Goal: Download file/media

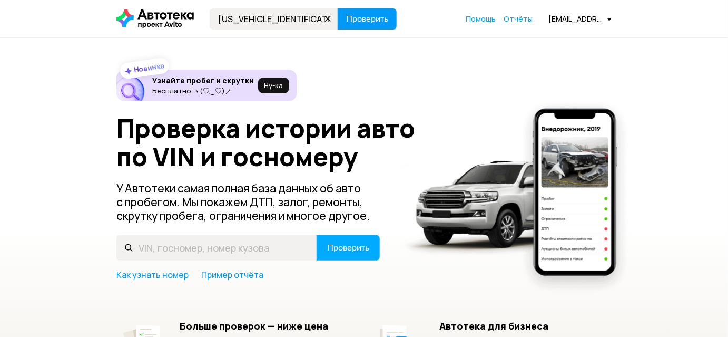
type input "[US_VEHICLE_IDENTIFICATION_NUMBER]"
click at [338, 18] on button "Проверить" at bounding box center [367, 18] width 59 height 21
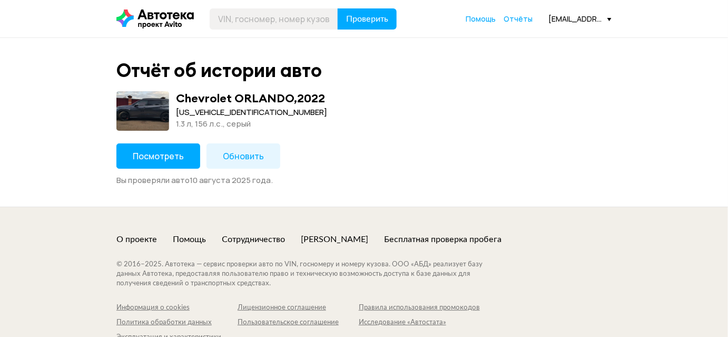
click at [153, 151] on span "Посмотреть" at bounding box center [158, 156] width 51 height 12
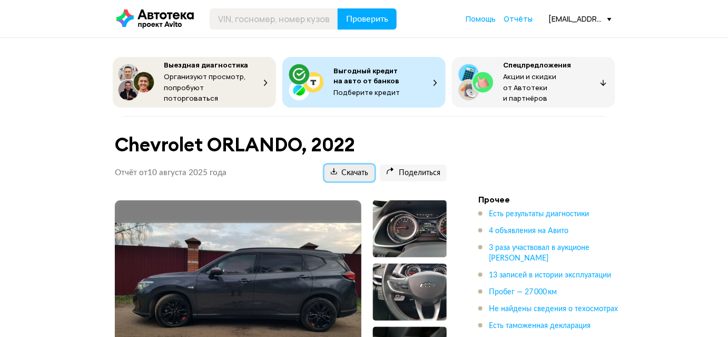
click at [345, 168] on span "Скачать" at bounding box center [349, 173] width 37 height 10
